Goal: Task Accomplishment & Management: Use online tool/utility

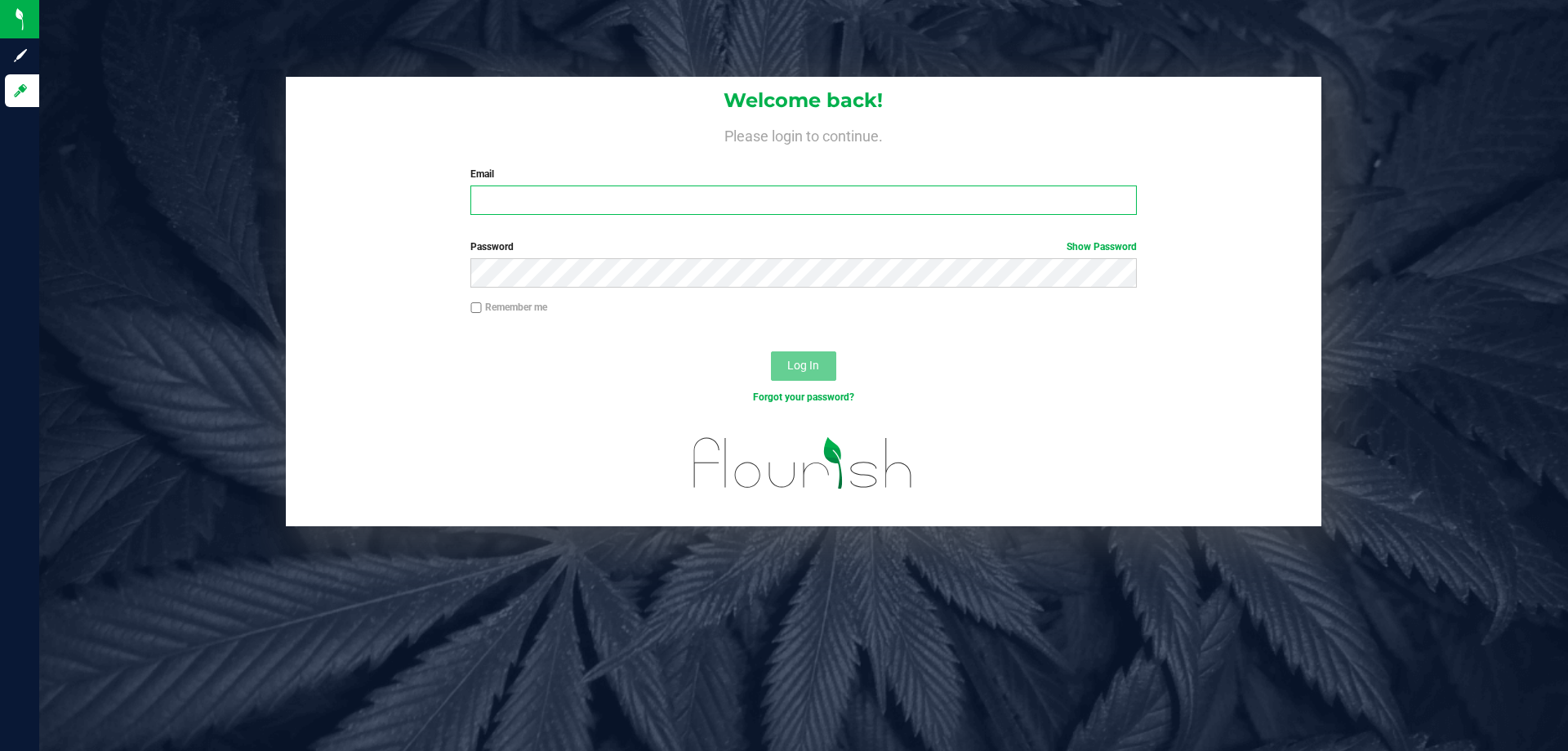
click at [648, 205] on input "Email" at bounding box center [803, 200] width 665 height 30
type input "[EMAIL_ADDRESS][DOMAIN_NAME]"
click at [770, 352] on button "Log In" at bounding box center [803, 366] width 65 height 30
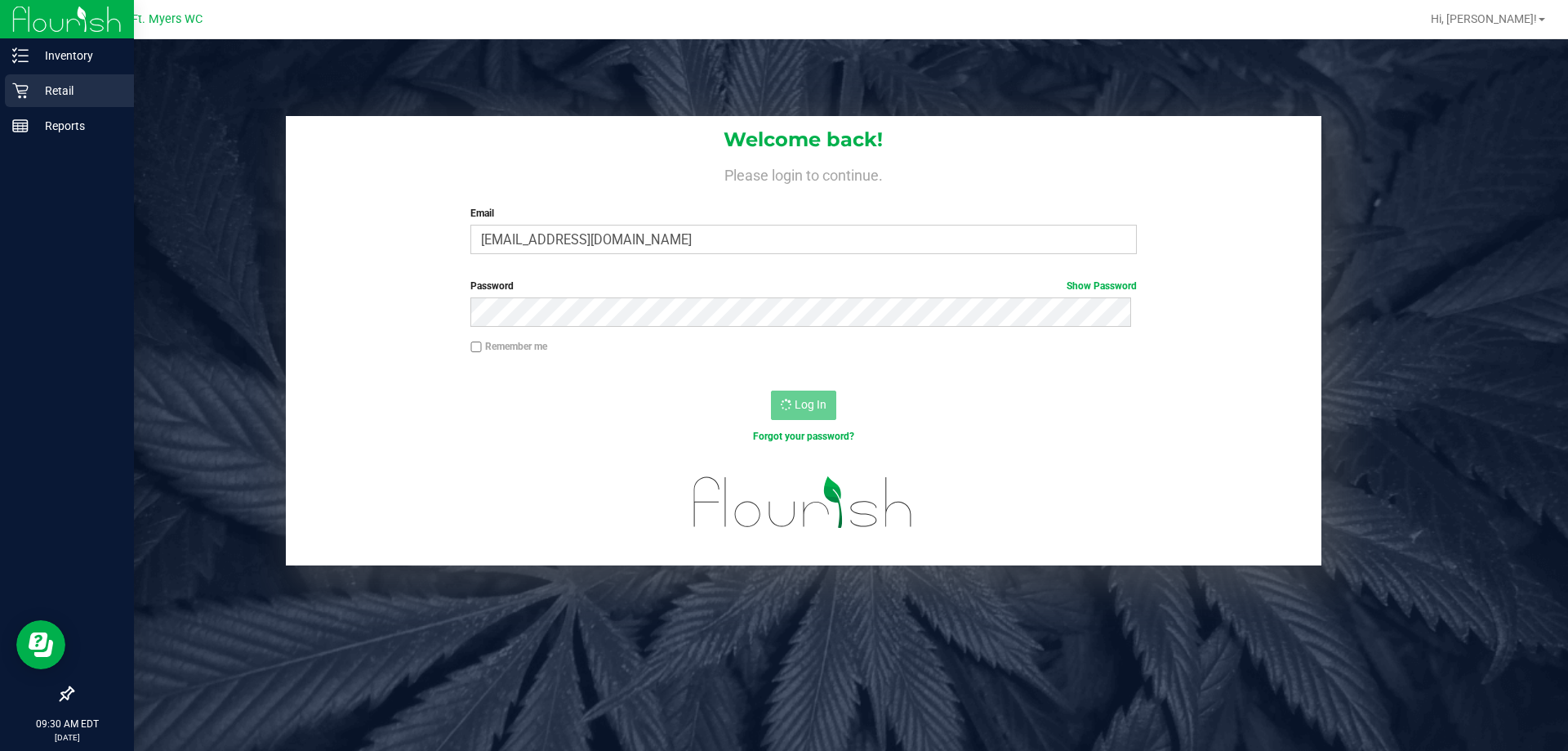
click at [70, 100] on p "Retail" at bounding box center [77, 91] width 98 height 20
click at [22, 90] on icon at bounding box center [21, 91] width 16 height 16
click at [98, 89] on p "Retail" at bounding box center [77, 91] width 98 height 20
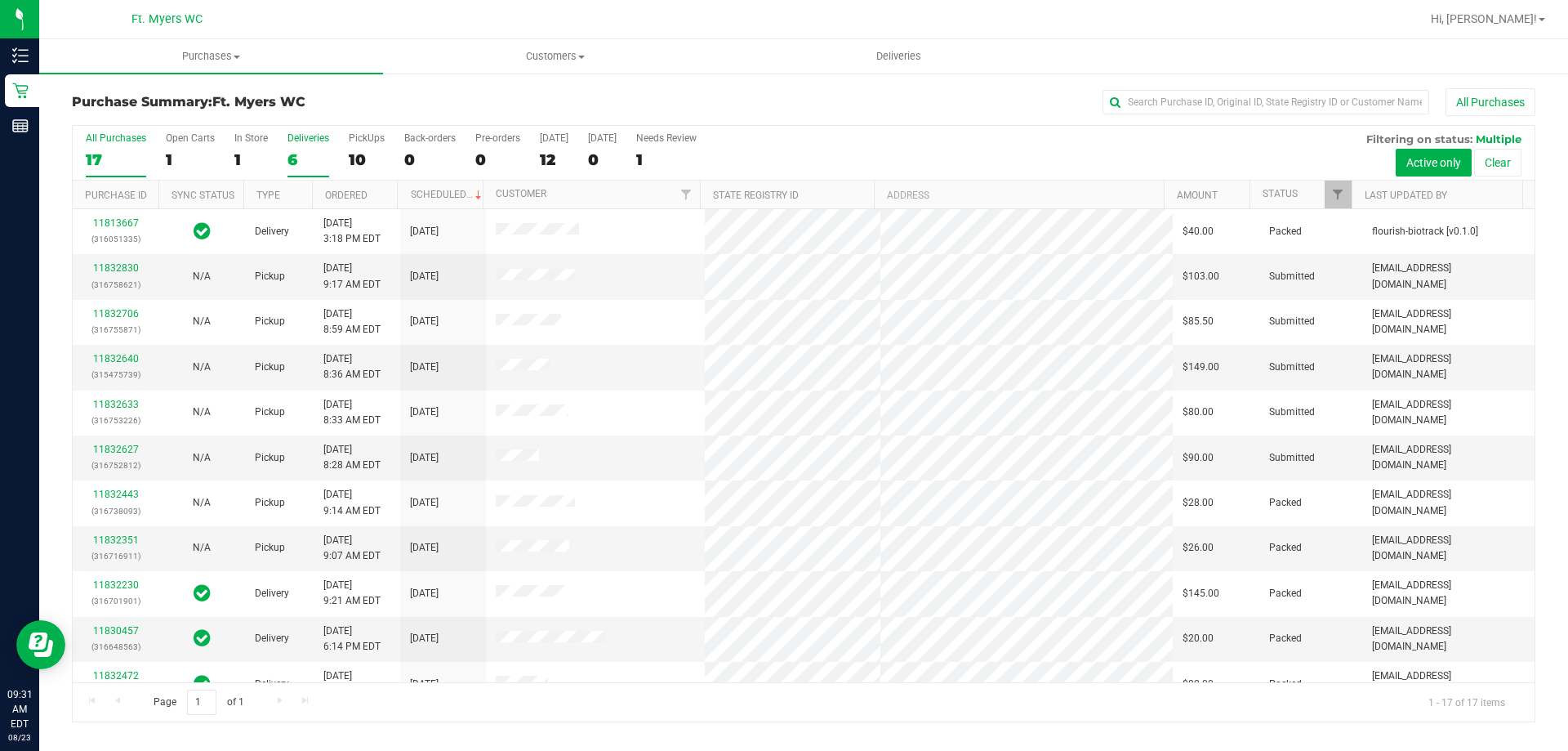
click at [311, 155] on div "6" at bounding box center [308, 160] width 41 height 19
click at [0, 0] on input "Deliveries 6" at bounding box center [0, 0] width 0 height 0
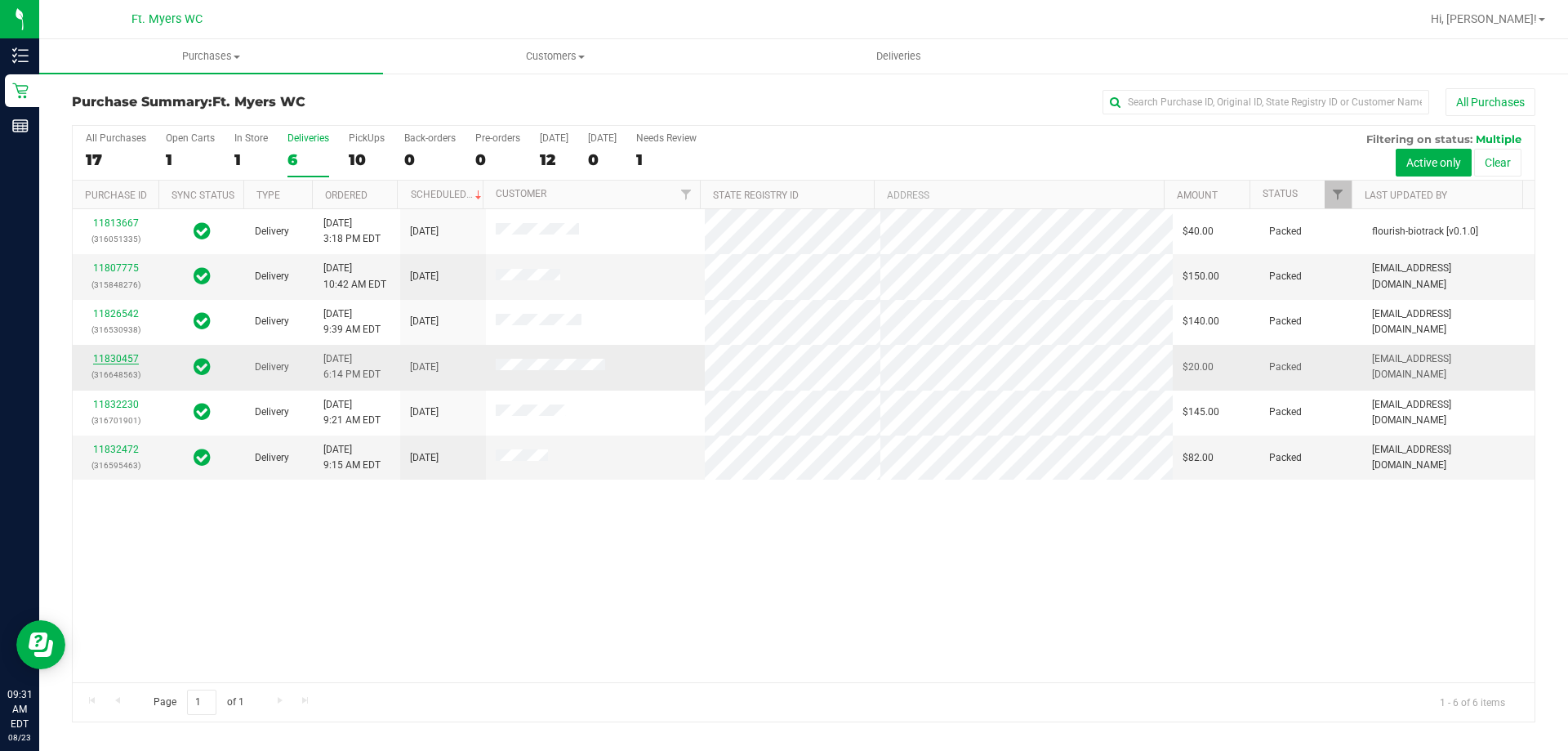
click at [128, 361] on link "11830457" at bounding box center [115, 358] width 46 height 12
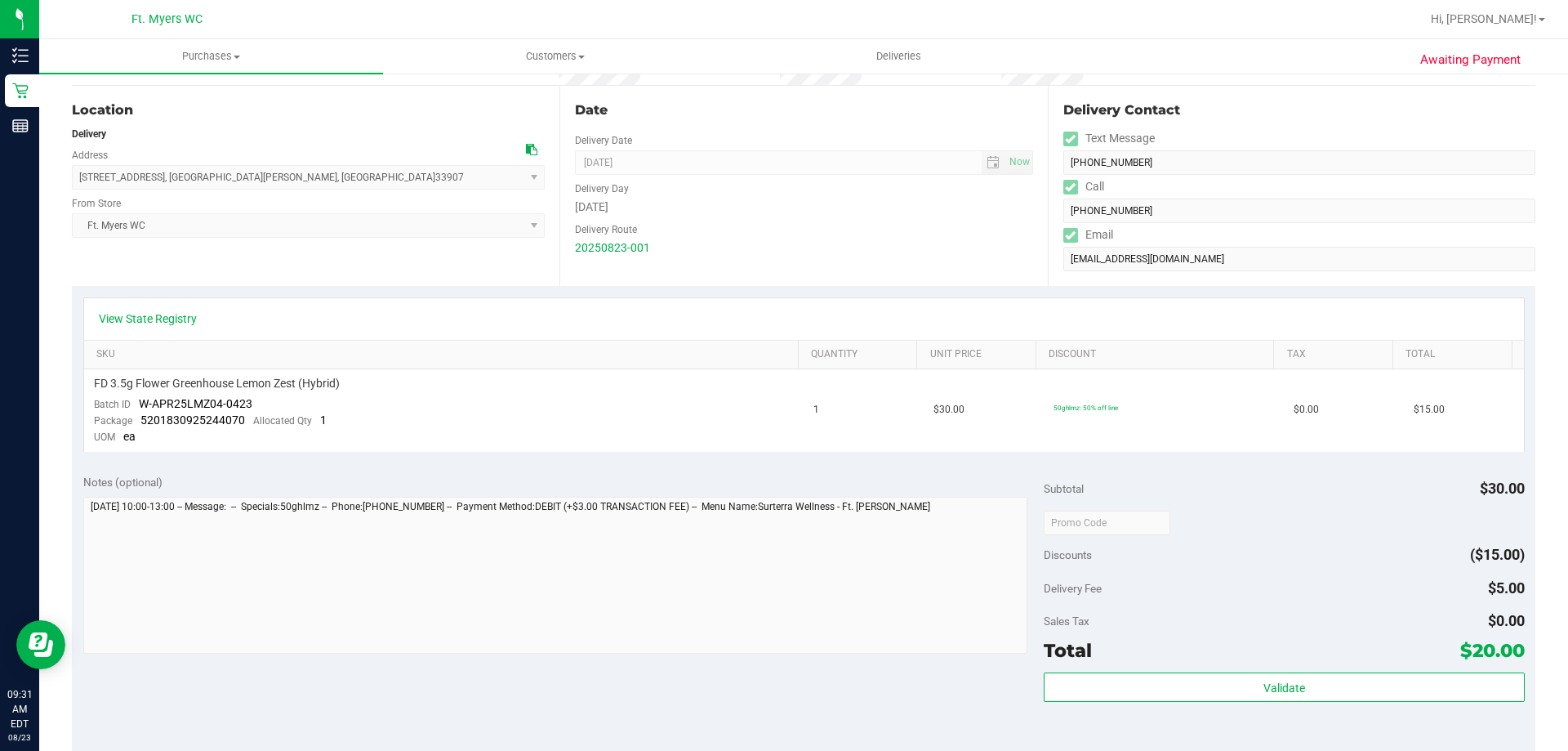
scroll to position [490, 0]
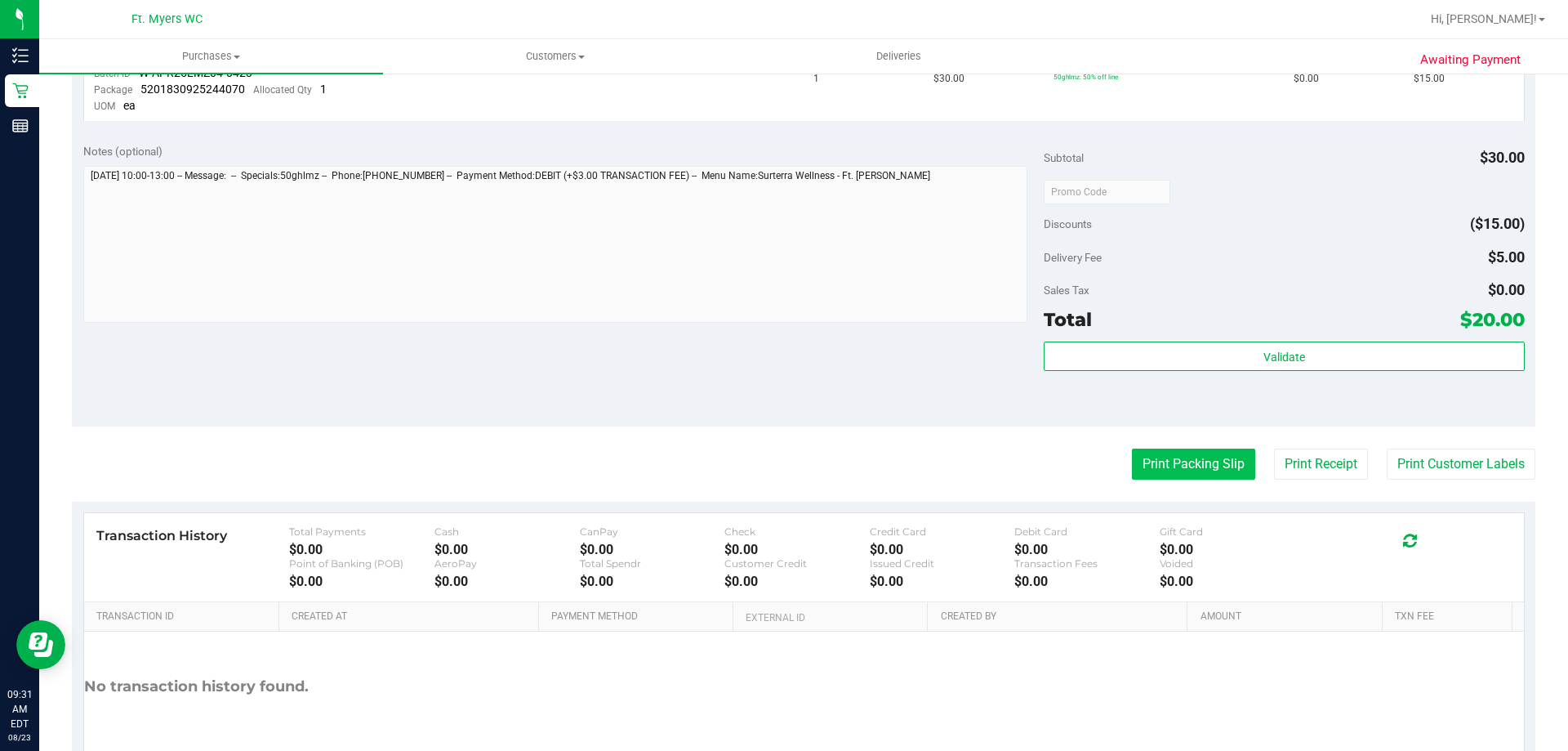
click at [1197, 469] on button "Print Packing Slip" at bounding box center [1193, 463] width 123 height 31
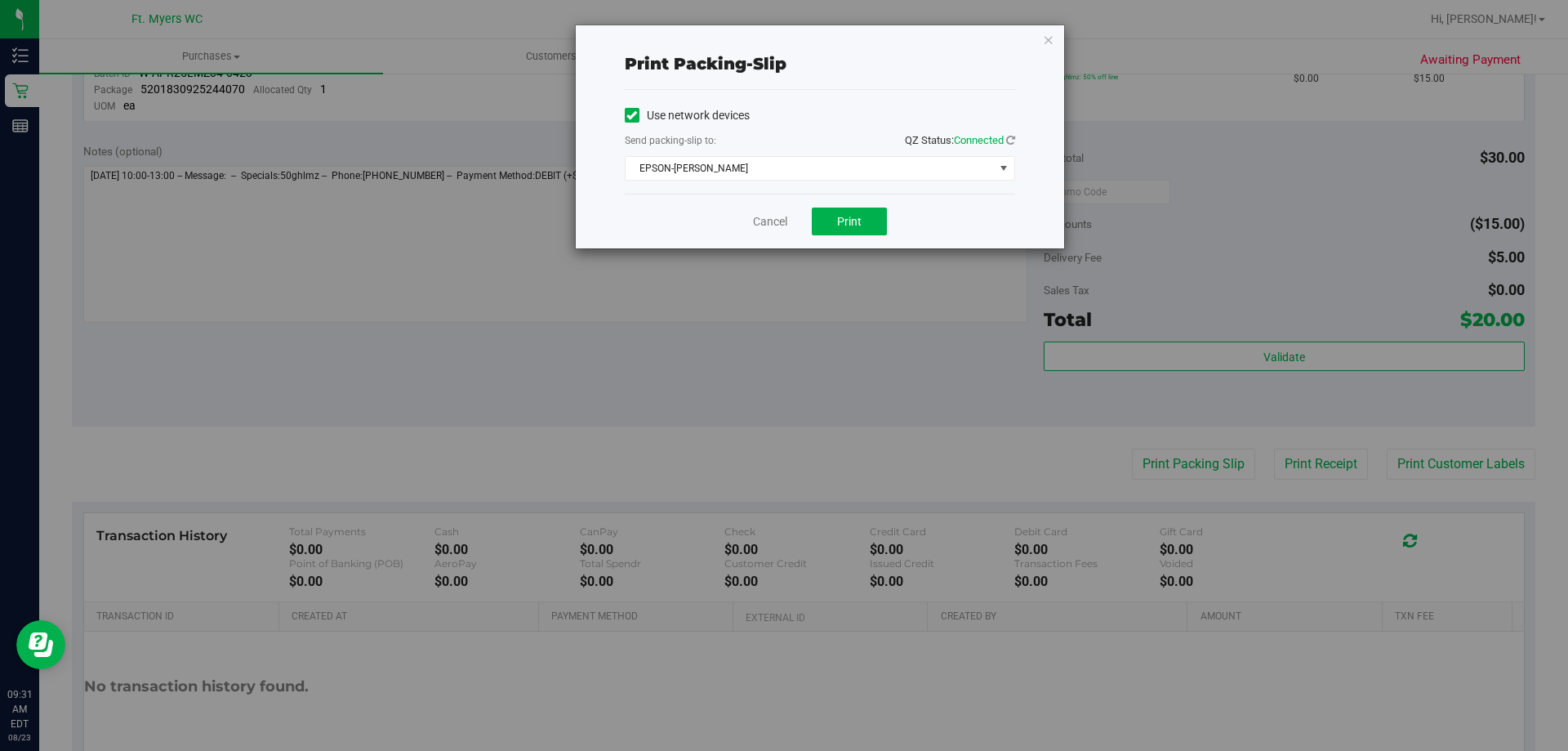
click at [822, 154] on div "Use network devices Send packing-slip to: QZ Status: Connected EPSON-BEN-KING C…" at bounding box center [819, 142] width 390 height 78
click at [796, 169] on span "EPSON-BEN-KING" at bounding box center [809, 168] width 369 height 23
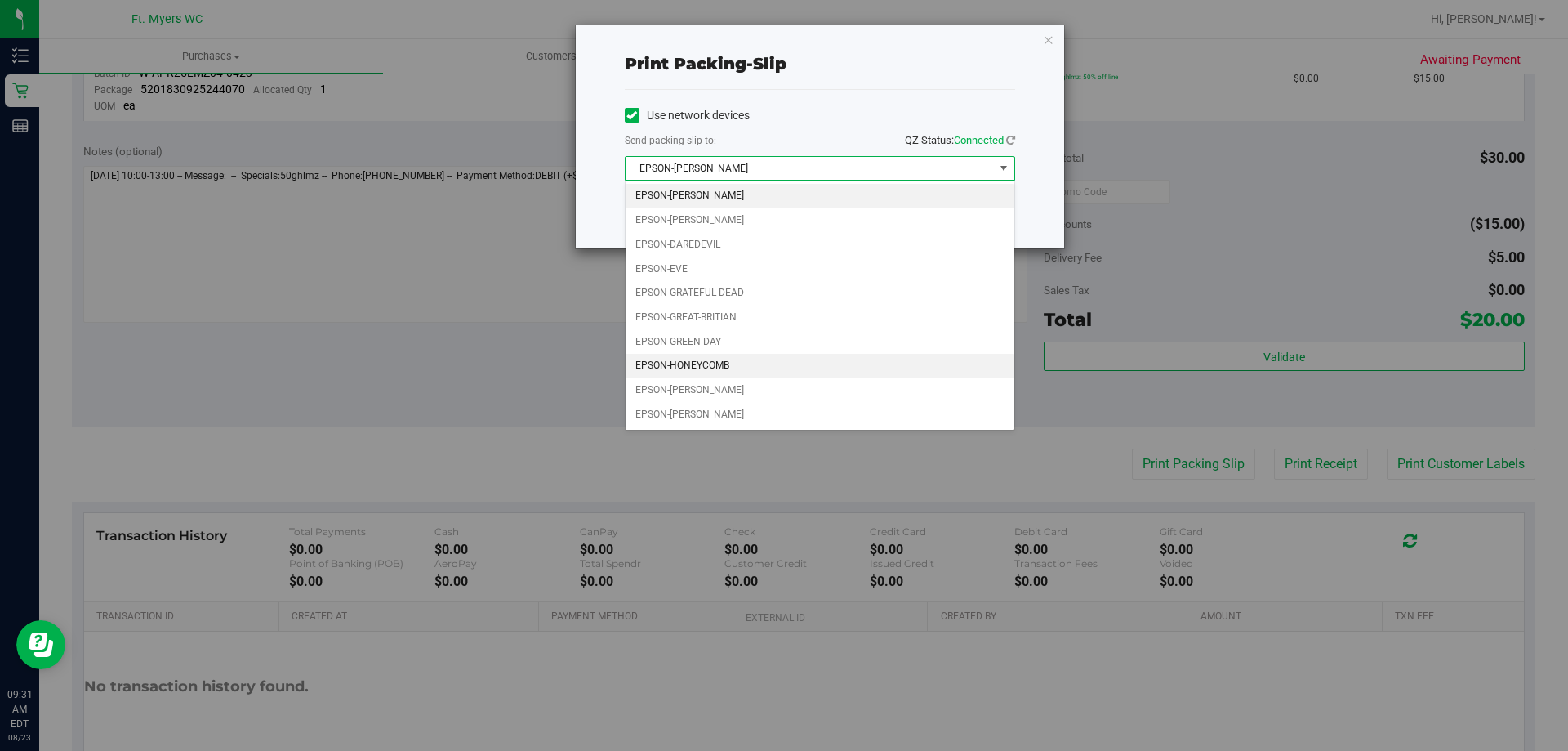
click at [741, 359] on li "EPSON-HONEYCOMB" at bounding box center [819, 365] width 388 height 24
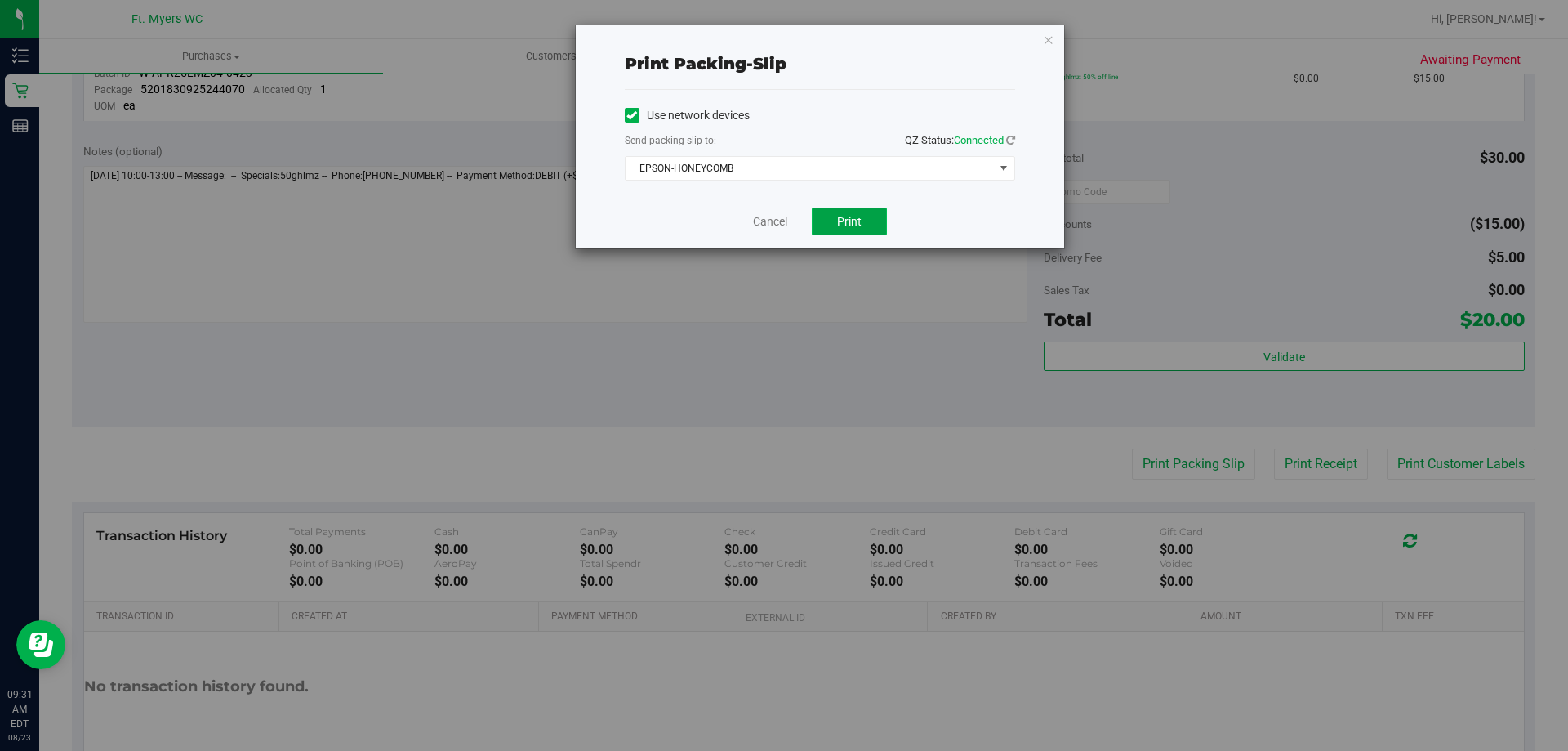
click at [835, 216] on button "Print" at bounding box center [849, 221] width 75 height 28
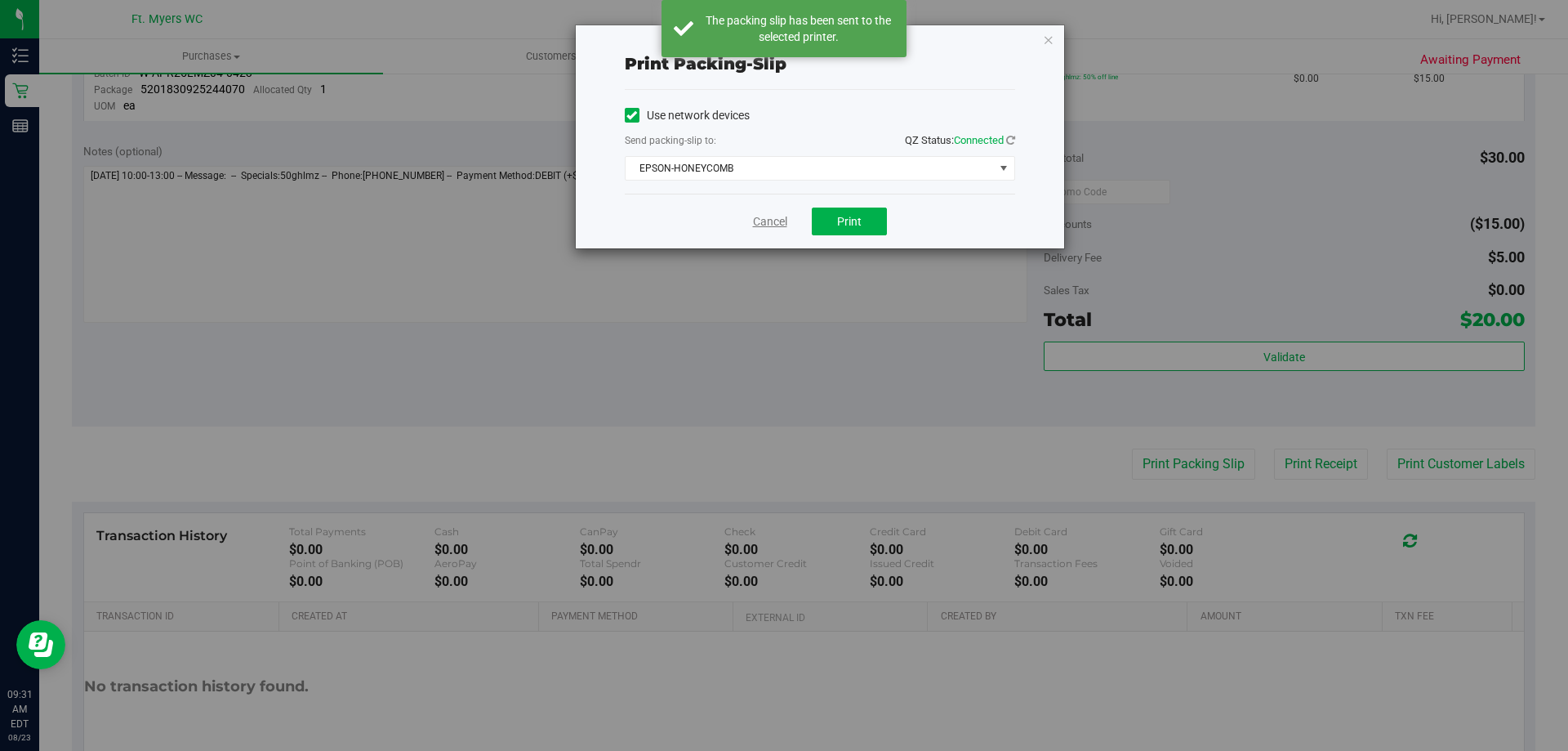
click at [768, 225] on link "Cancel" at bounding box center [770, 221] width 34 height 17
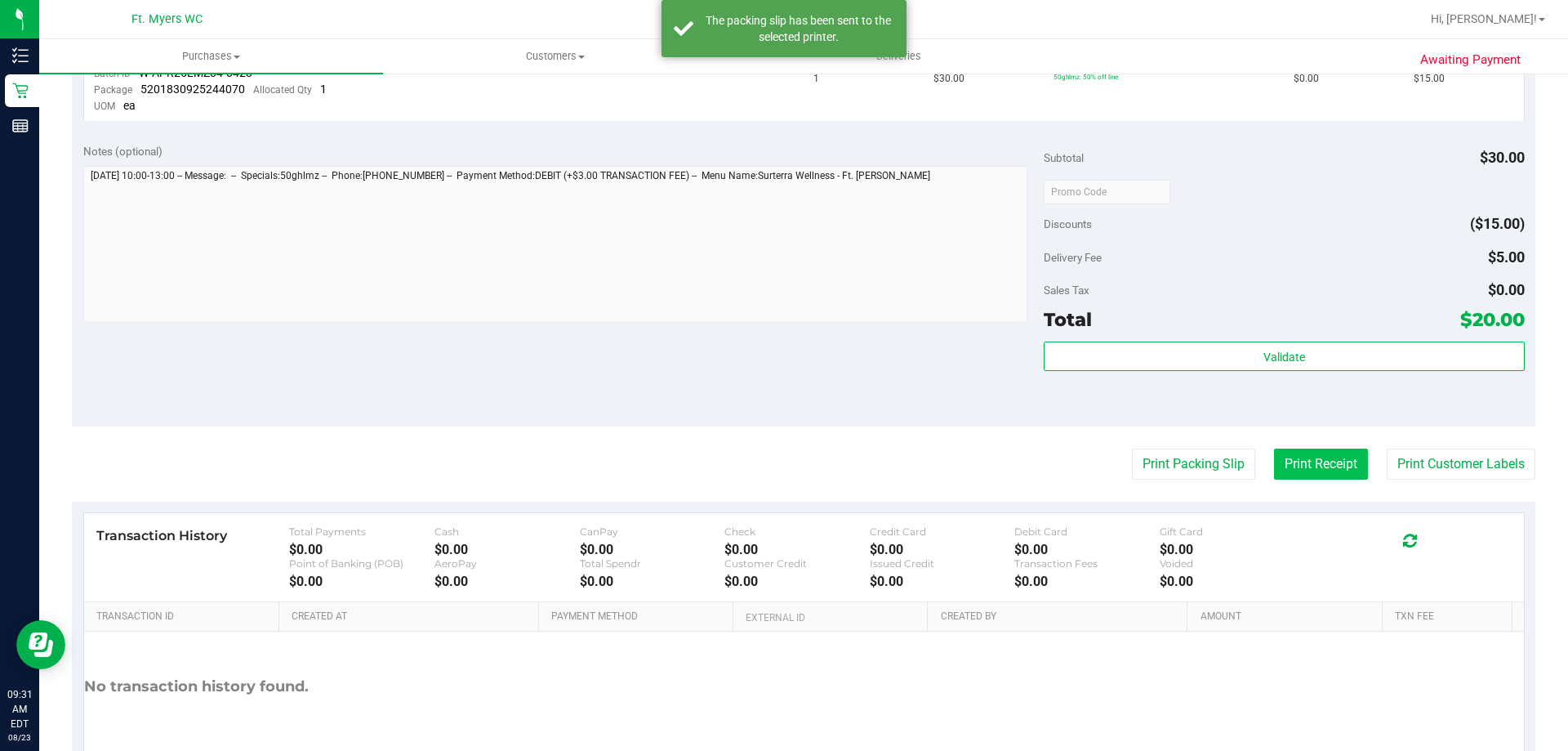
click at [1321, 448] on button "Print Receipt" at bounding box center [1321, 463] width 94 height 31
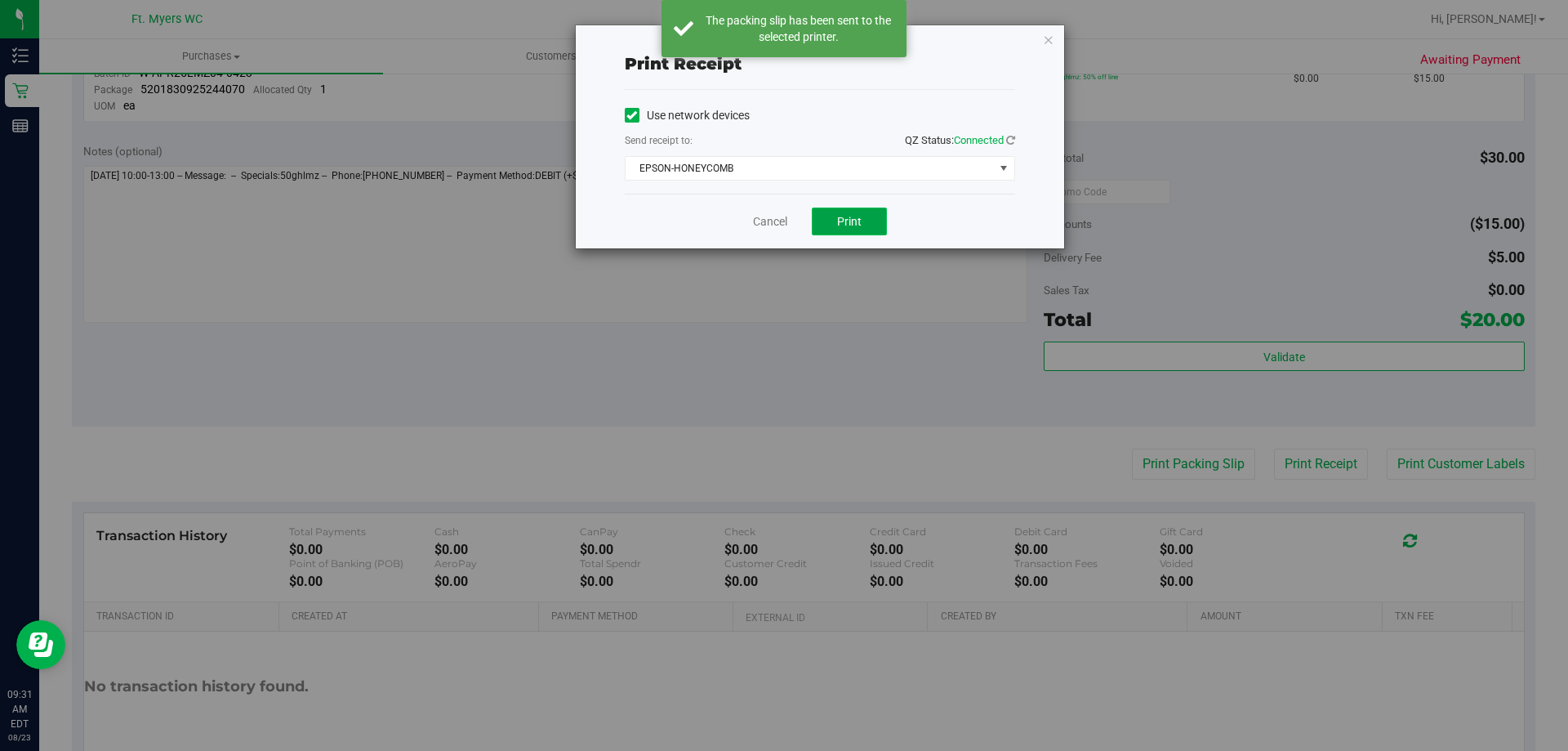
click at [874, 229] on button "Print" at bounding box center [849, 221] width 75 height 28
click at [748, 234] on div "Cancel Print" at bounding box center [819, 221] width 390 height 55
click at [839, 191] on div "Use network devices Send receipt to: QZ Status: Connected EPSON-HONEYCOMB Choos…" at bounding box center [819, 142] width 390 height 104
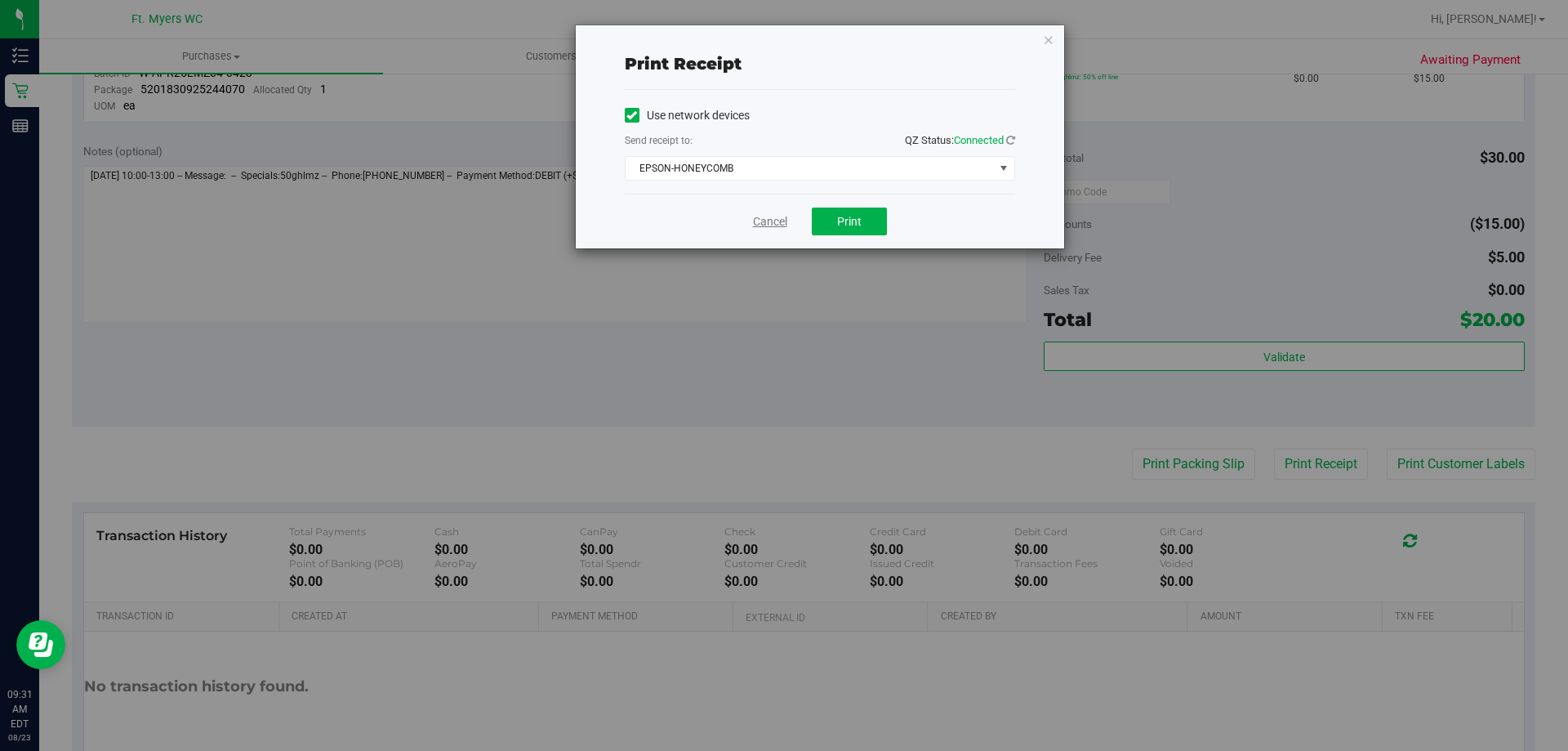
click at [780, 222] on link "Cancel" at bounding box center [770, 221] width 34 height 17
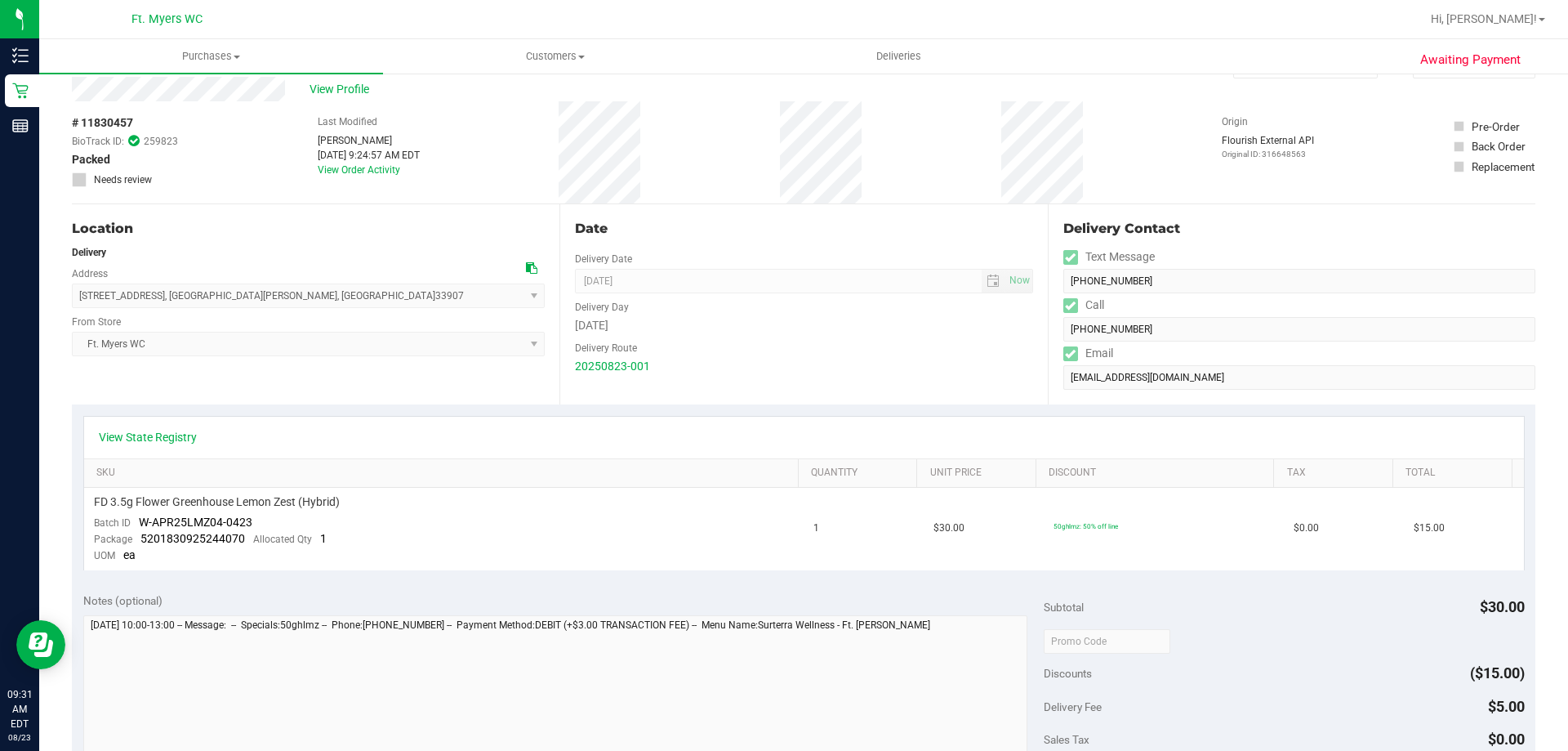
scroll to position [0, 0]
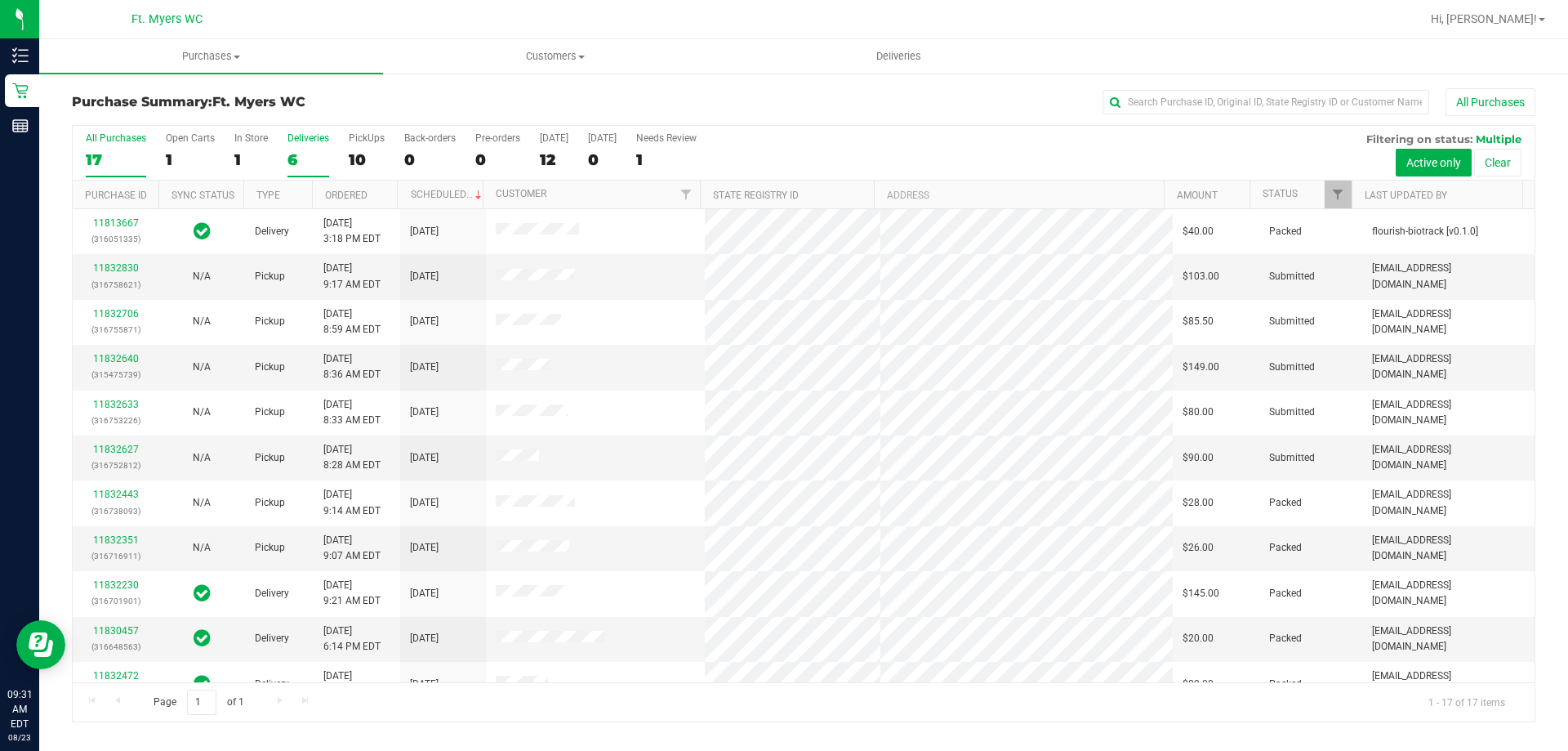
click at [300, 152] on div "6" at bounding box center [308, 160] width 41 height 19
click at [0, 0] on input "Deliveries 6" at bounding box center [0, 0] width 0 height 0
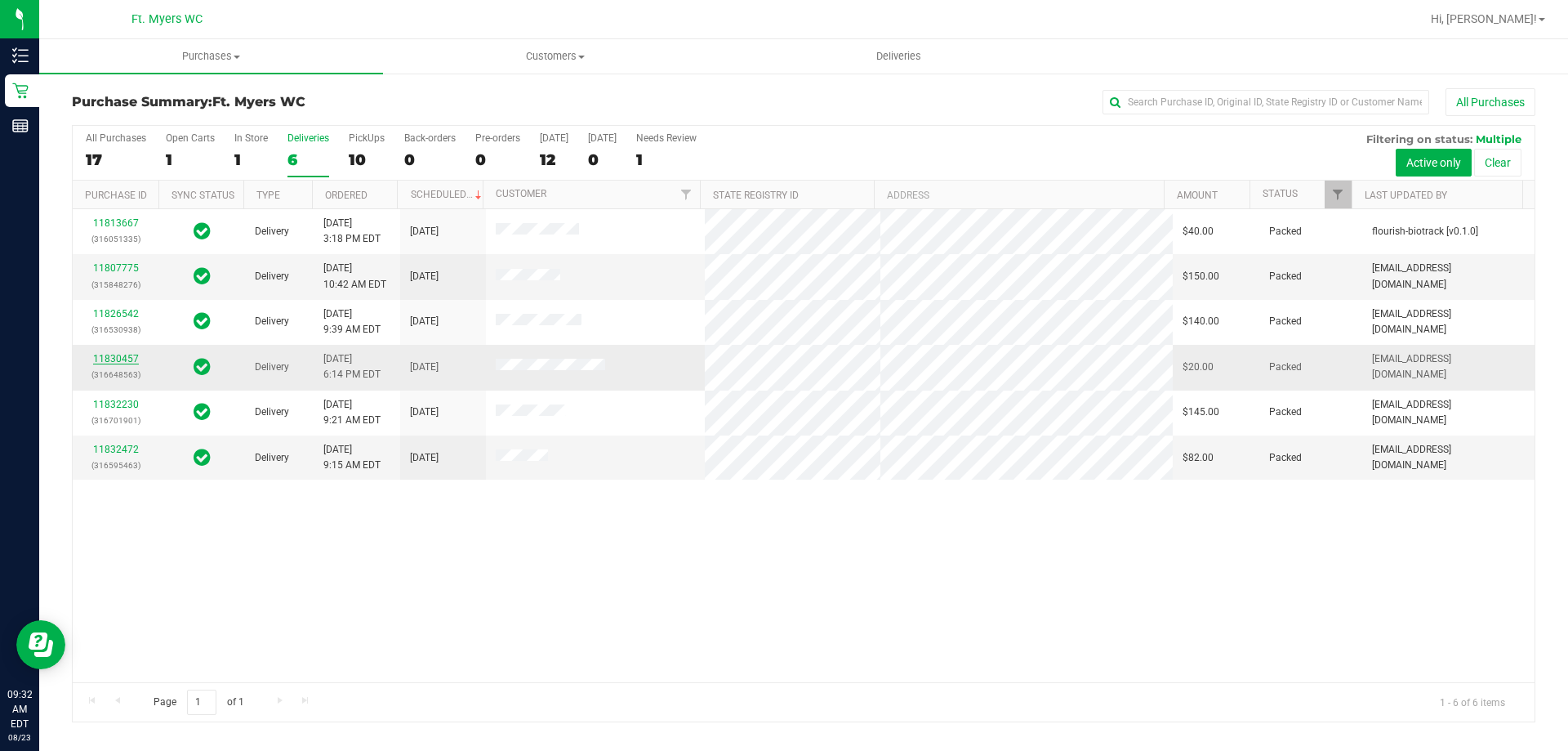
click at [135, 361] on link "11830457" at bounding box center [115, 358] width 46 height 12
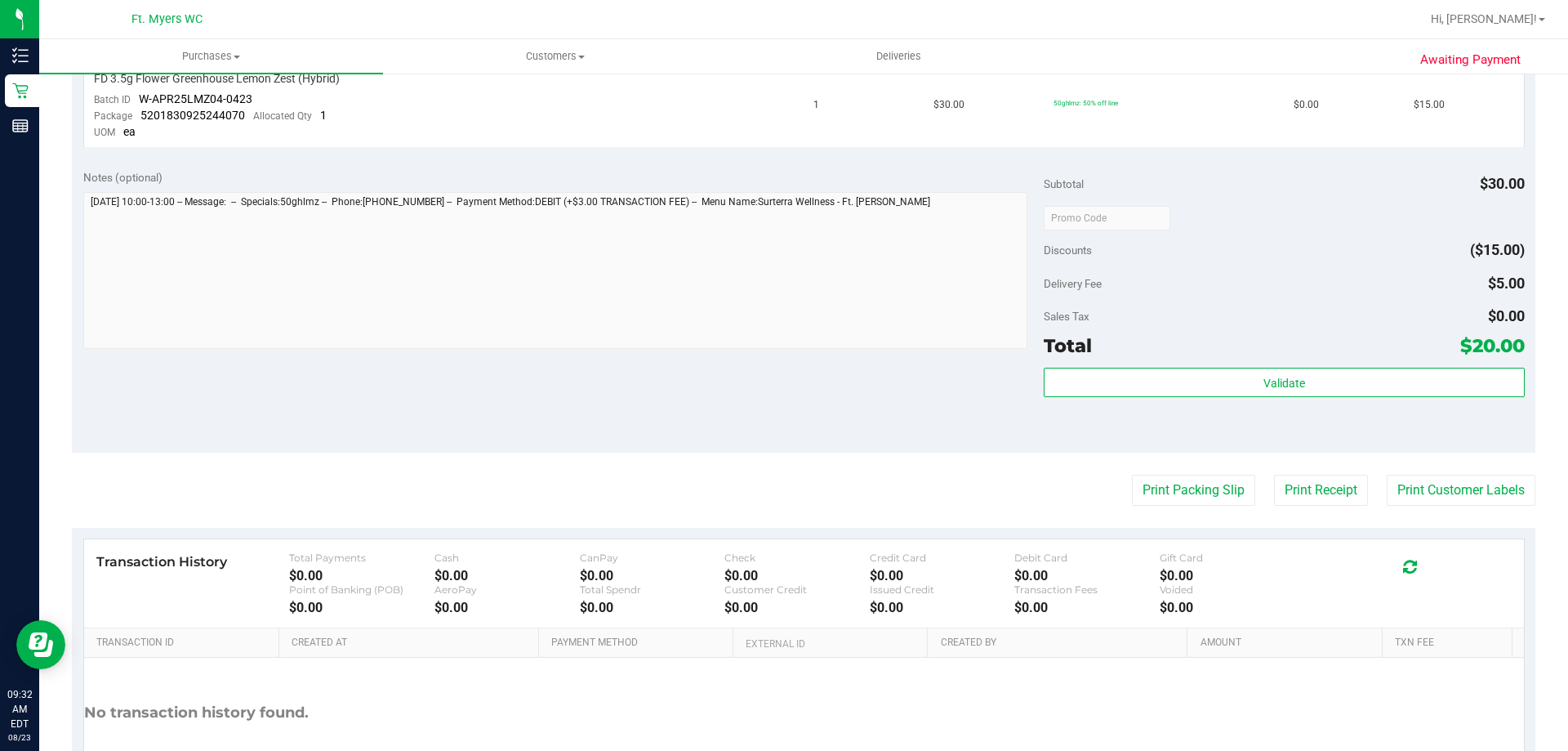
scroll to position [490, 0]
